Goal: Transaction & Acquisition: Purchase product/service

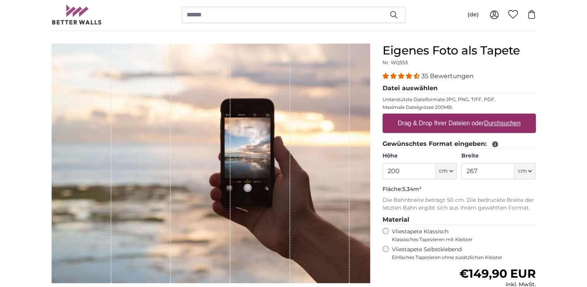
scroll to position [78, 0]
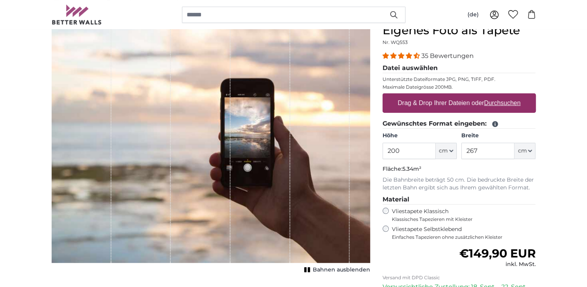
click at [460, 102] on label "Drag & Drop Ihrer Dateien oder Durchsuchen" at bounding box center [459, 103] width 129 height 16
click at [460, 96] on input "Drag & Drop Ihrer Dateien oder Durchsuchen" at bounding box center [459, 94] width 153 height 2
type input "**********"
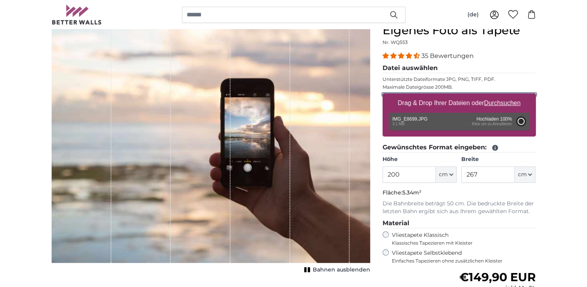
type input "234"
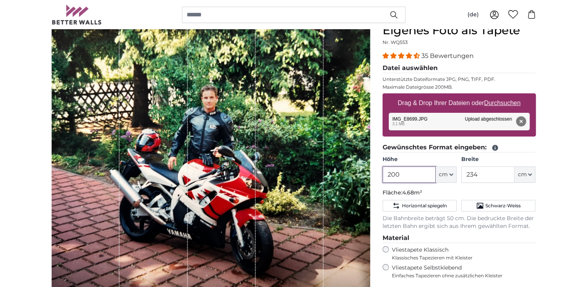
click at [432, 172] on input "200" at bounding box center [409, 174] width 53 height 16
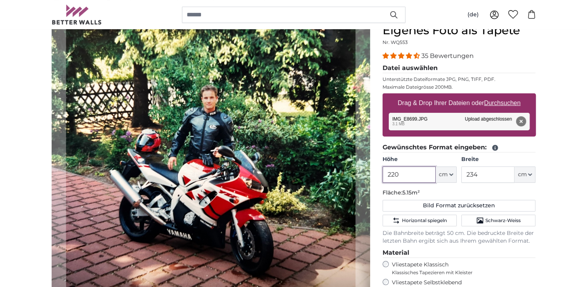
type input "220"
click at [495, 176] on input "234" at bounding box center [488, 174] width 53 height 16
type input "2"
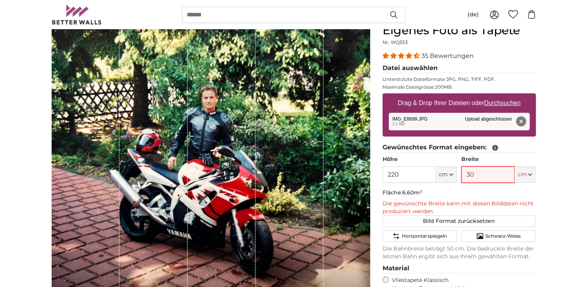
type input "3"
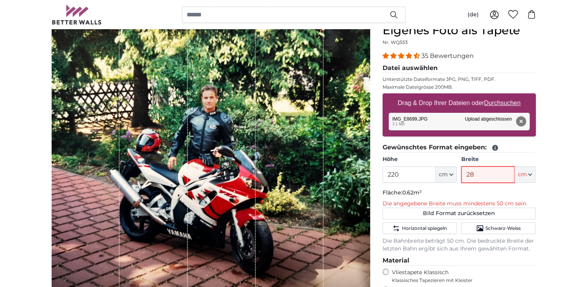
type input "280"
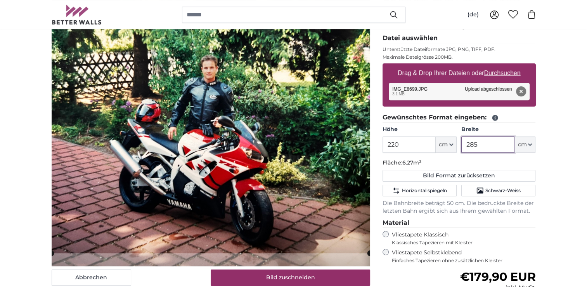
scroll to position [116, 0]
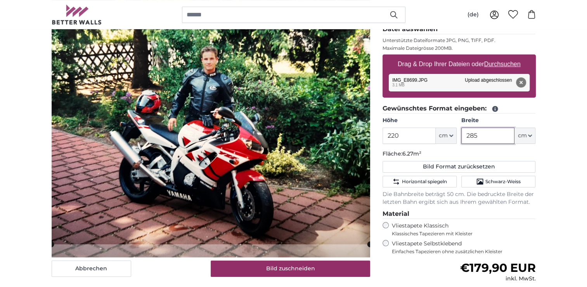
type input "285"
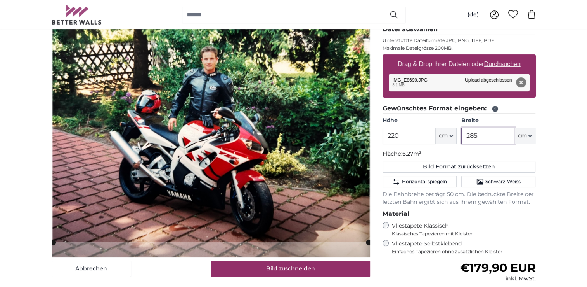
click at [306, 241] on cropper-handle at bounding box center [211, 242] width 316 height 6
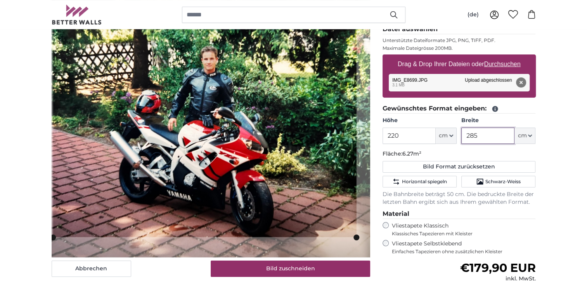
click at [0, 0] on slot at bounding box center [0, 0] width 0 height 0
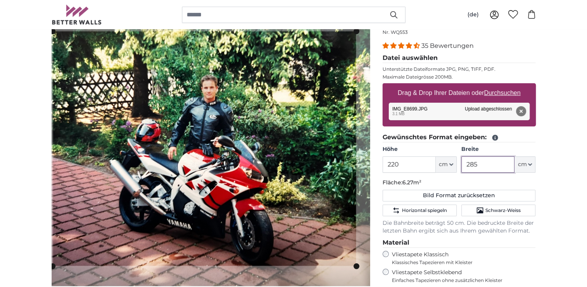
scroll to position [78, 0]
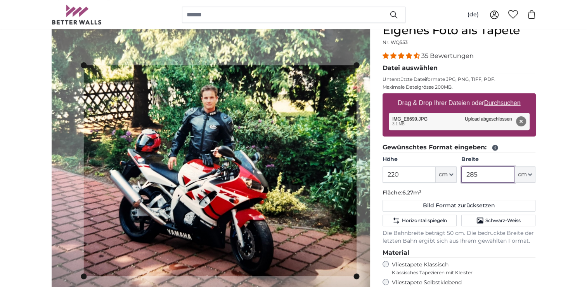
click at [0, 0] on slot at bounding box center [0, 0] width 0 height 0
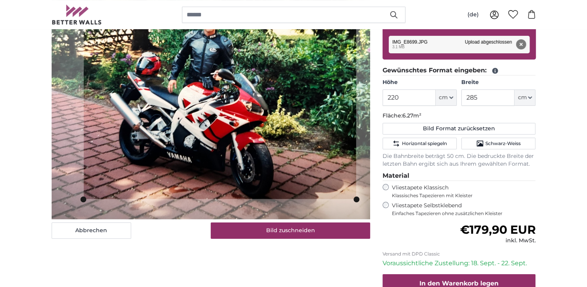
scroll to position [155, 0]
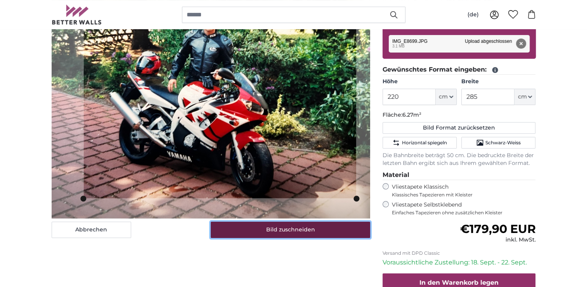
click at [273, 231] on button "Bild zuschneiden" at bounding box center [291, 229] width 160 height 16
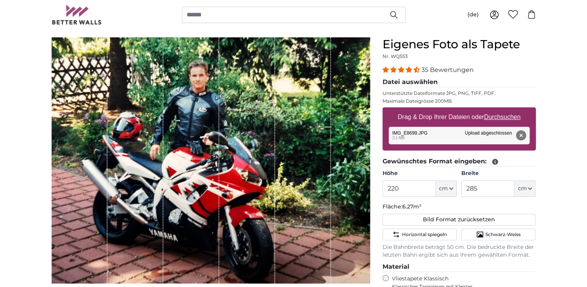
scroll to position [78, 0]
